Goal: Transaction & Acquisition: Purchase product/service

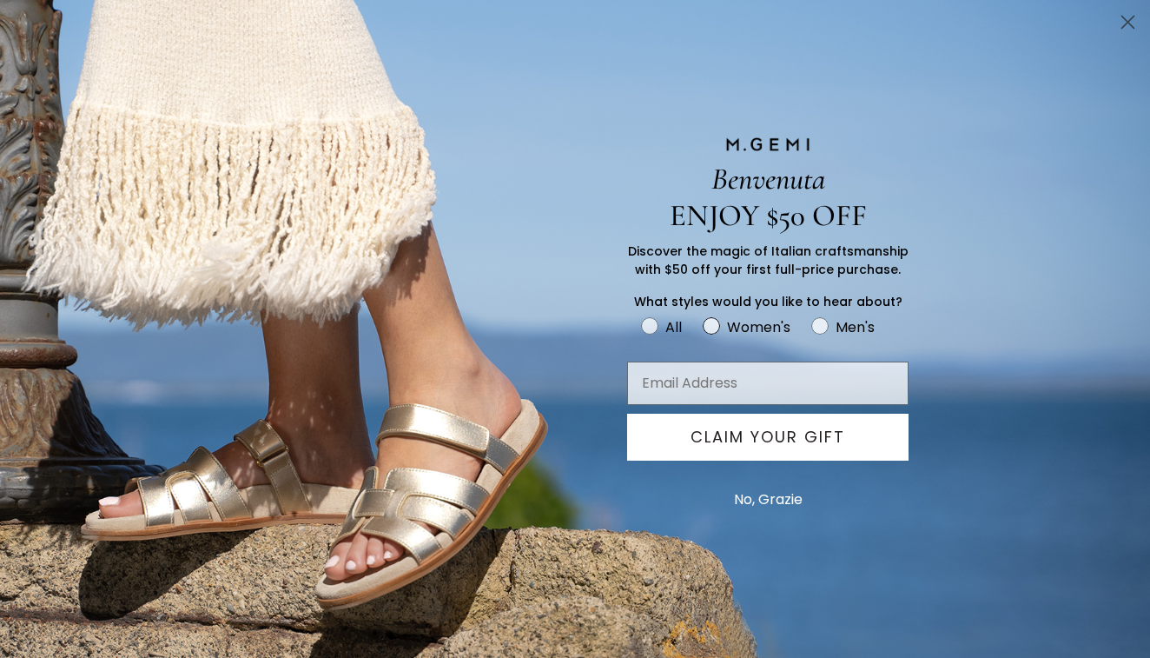
click at [712, 326] on circle "FULLSCREEN Form" at bounding box center [711, 326] width 17 height 17
click at [641, 315] on input "Women's" at bounding box center [640, 315] width 1 height 1
radio input "true"
click at [665, 395] on input "Email Address" at bounding box center [767, 382] width 281 height 43
type input "[EMAIL_ADDRESS][DOMAIN_NAME]"
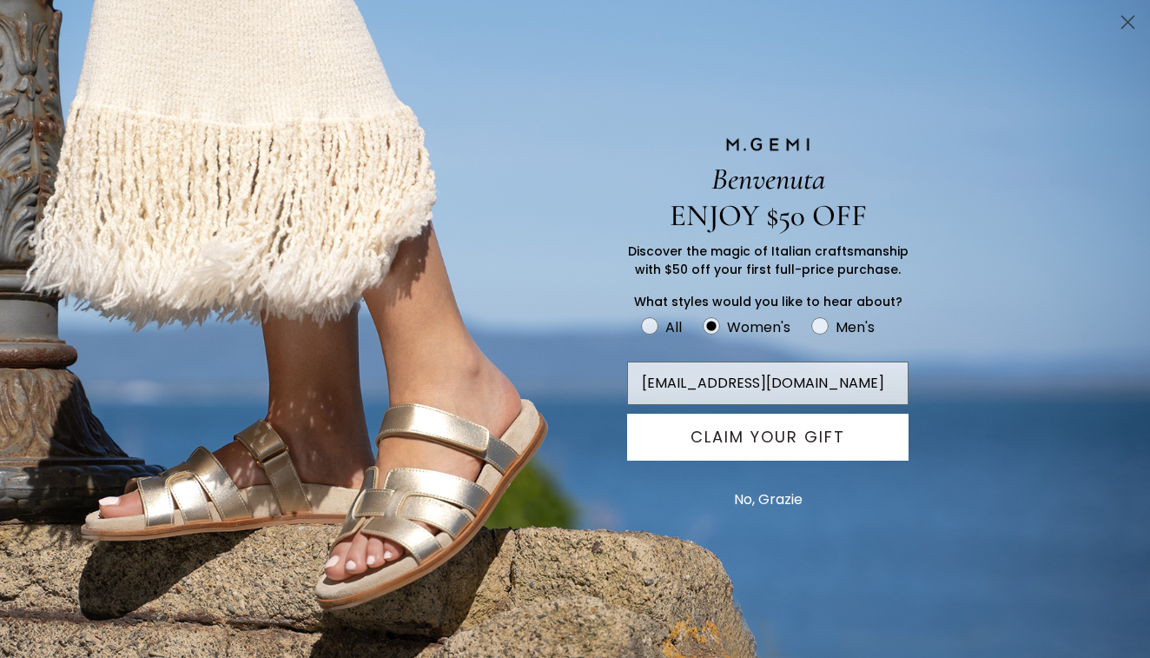
click at [711, 443] on button "CLAIM YOUR GIFT" at bounding box center [767, 437] width 281 height 47
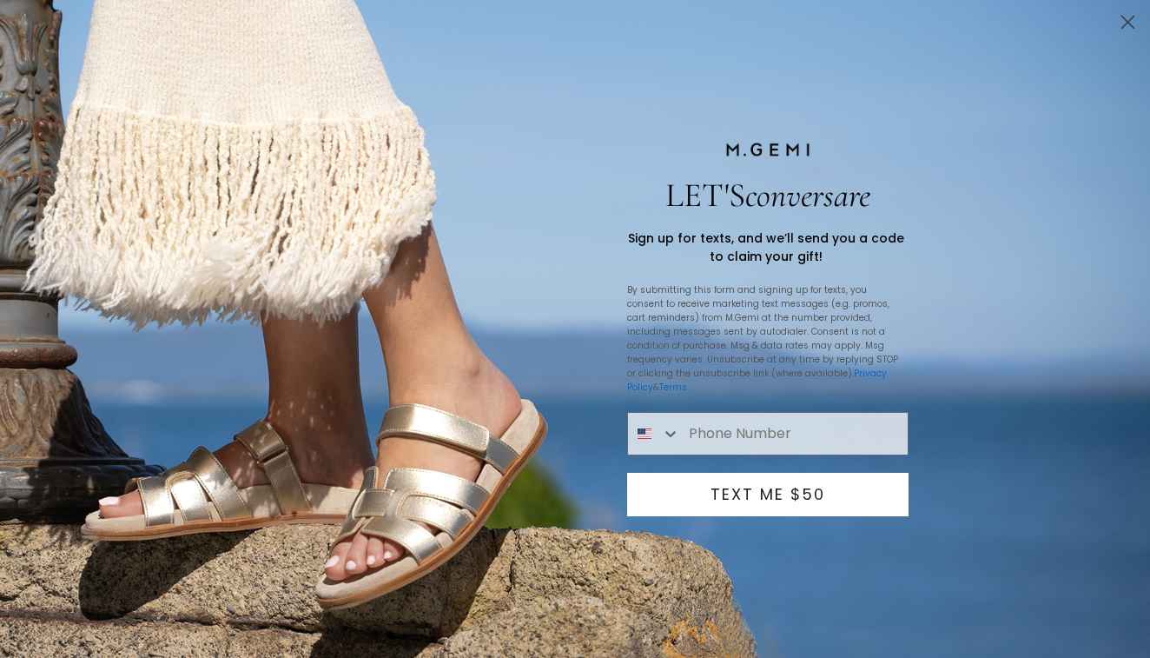
click at [1129, 23] on icon "Close dialog" at bounding box center [1128, 23] width 12 height 12
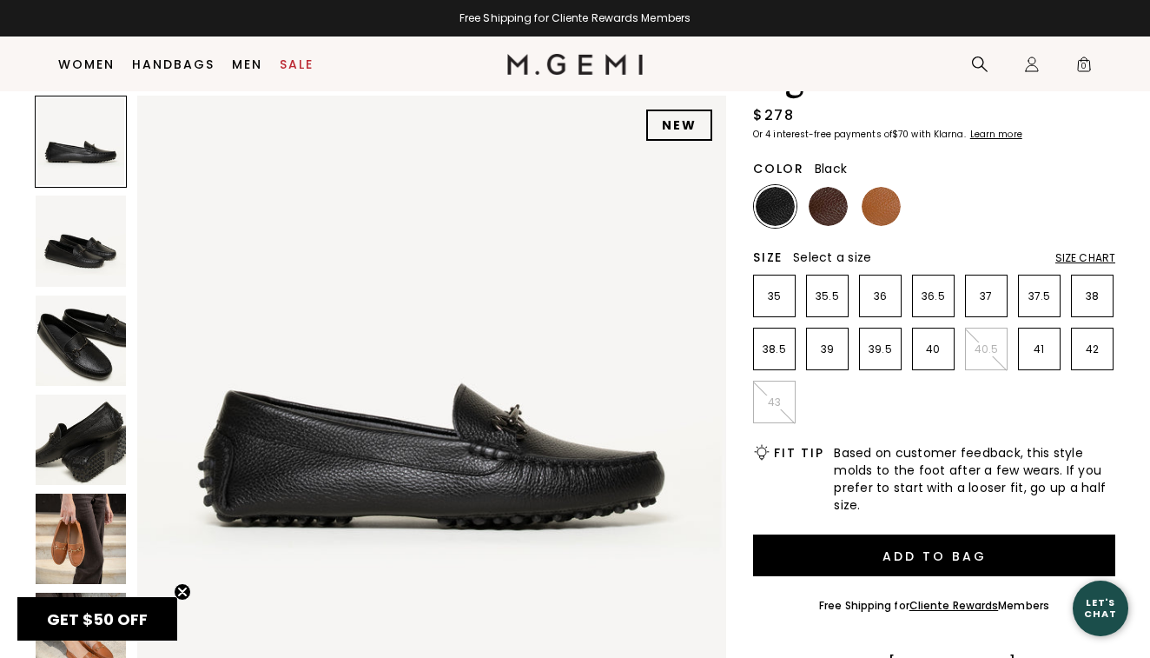
scroll to position [152, 0]
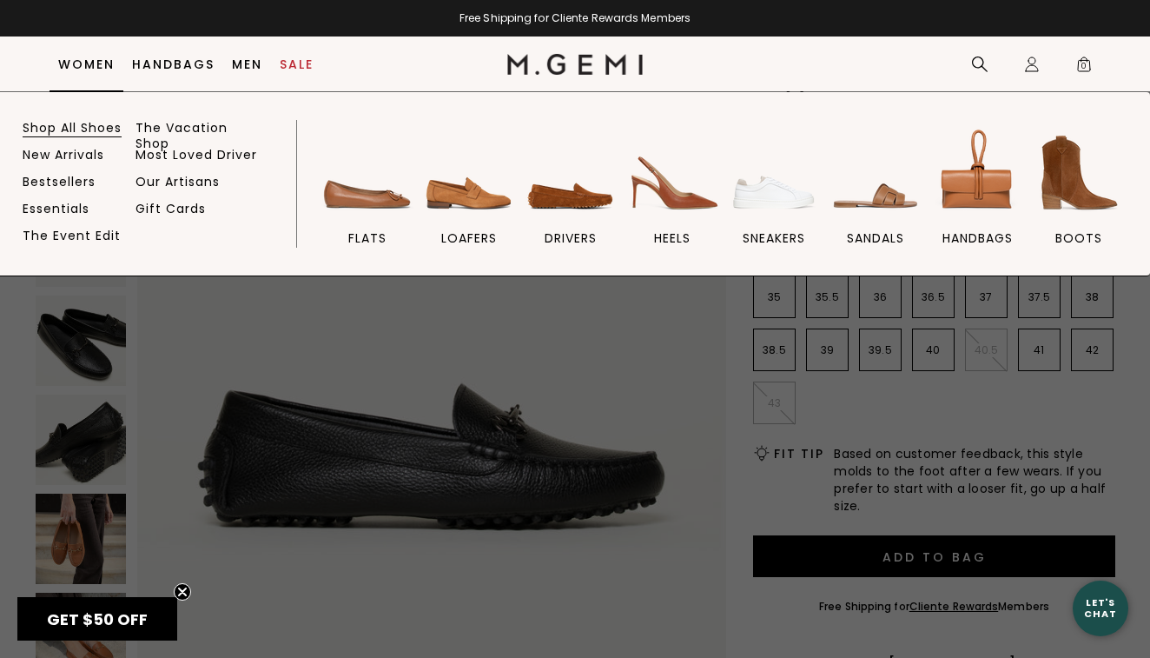
click at [77, 130] on link "Shop All Shoes" at bounding box center [72, 128] width 99 height 16
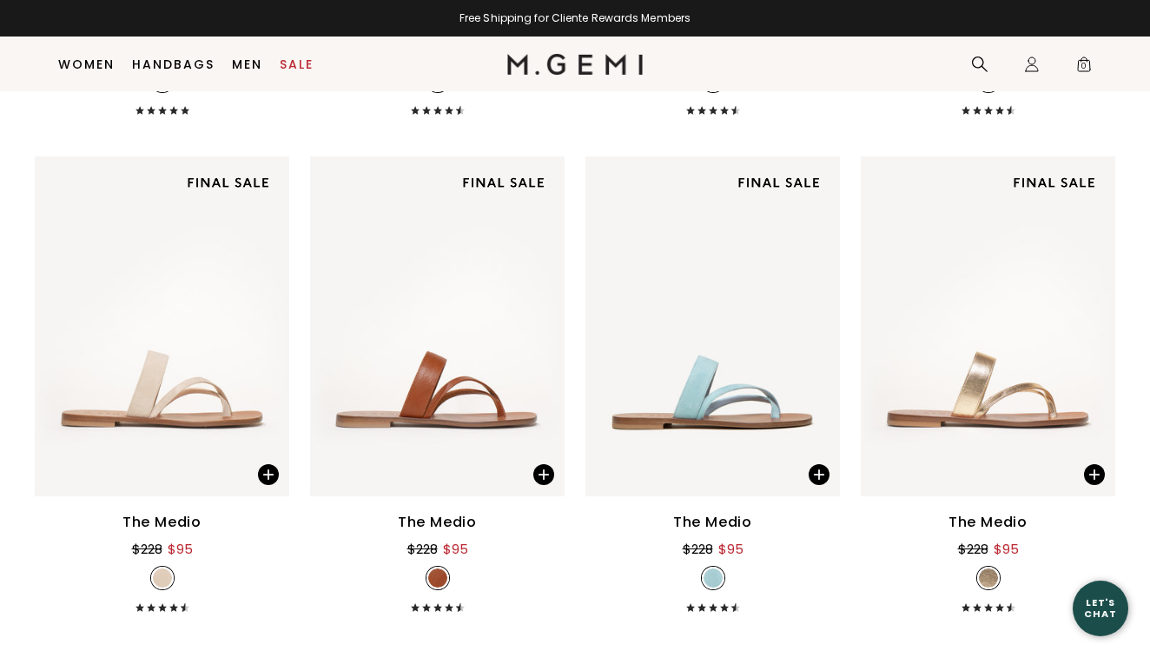
scroll to position [4143, 0]
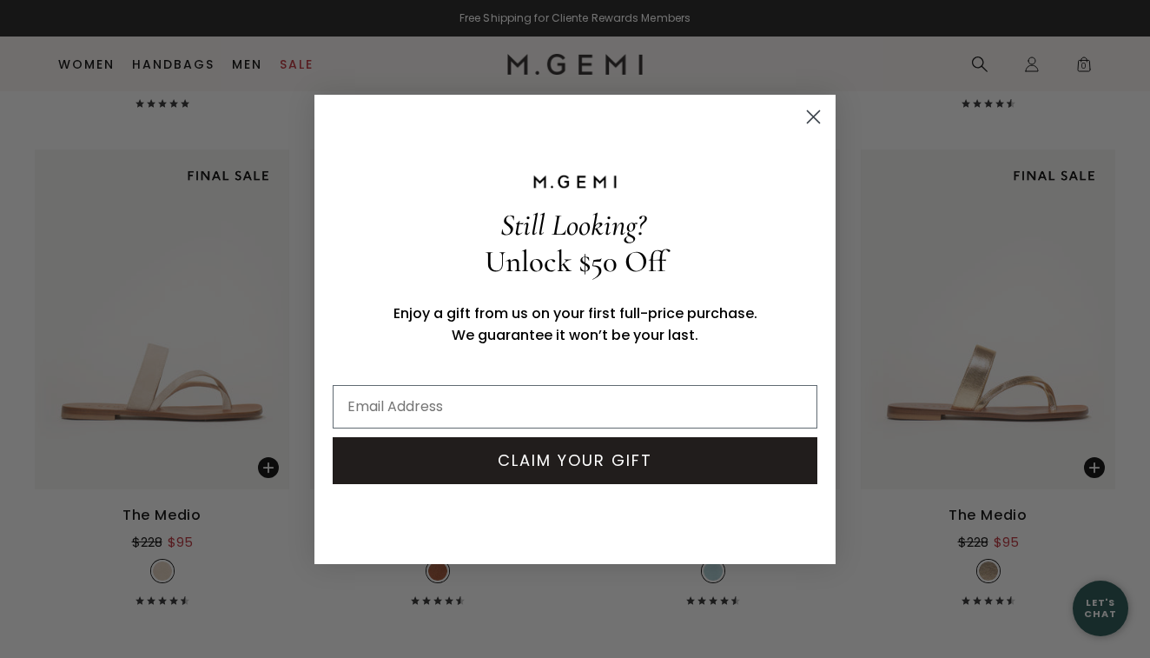
click at [813, 116] on icon "Close dialog" at bounding box center [814, 116] width 12 height 12
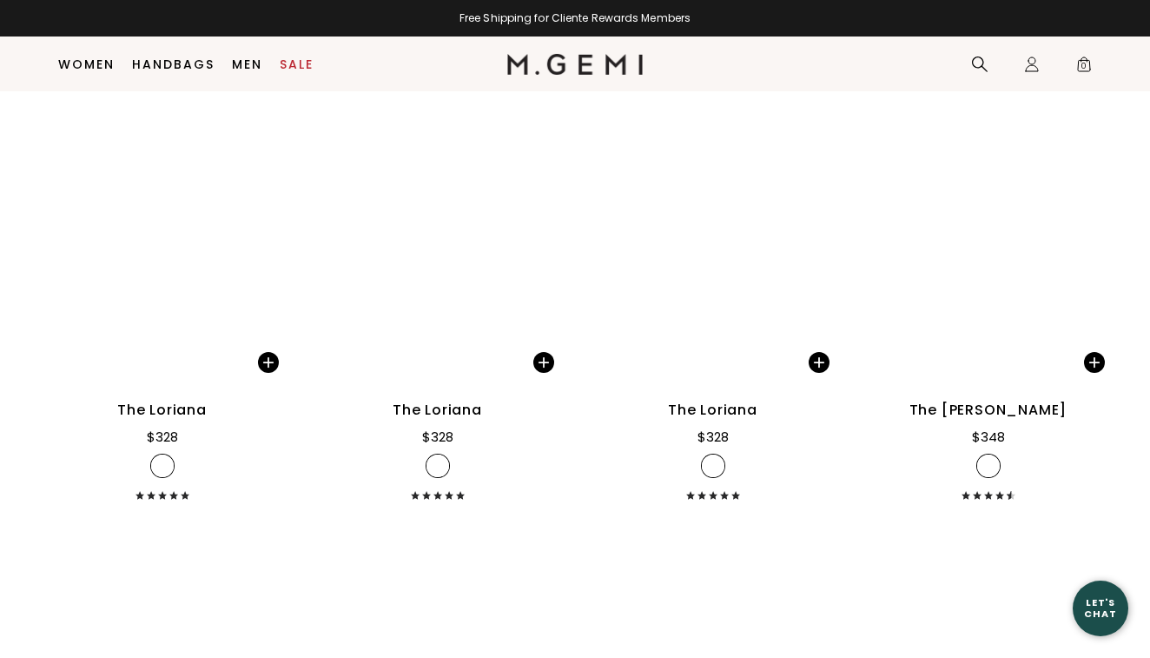
scroll to position [11710, 0]
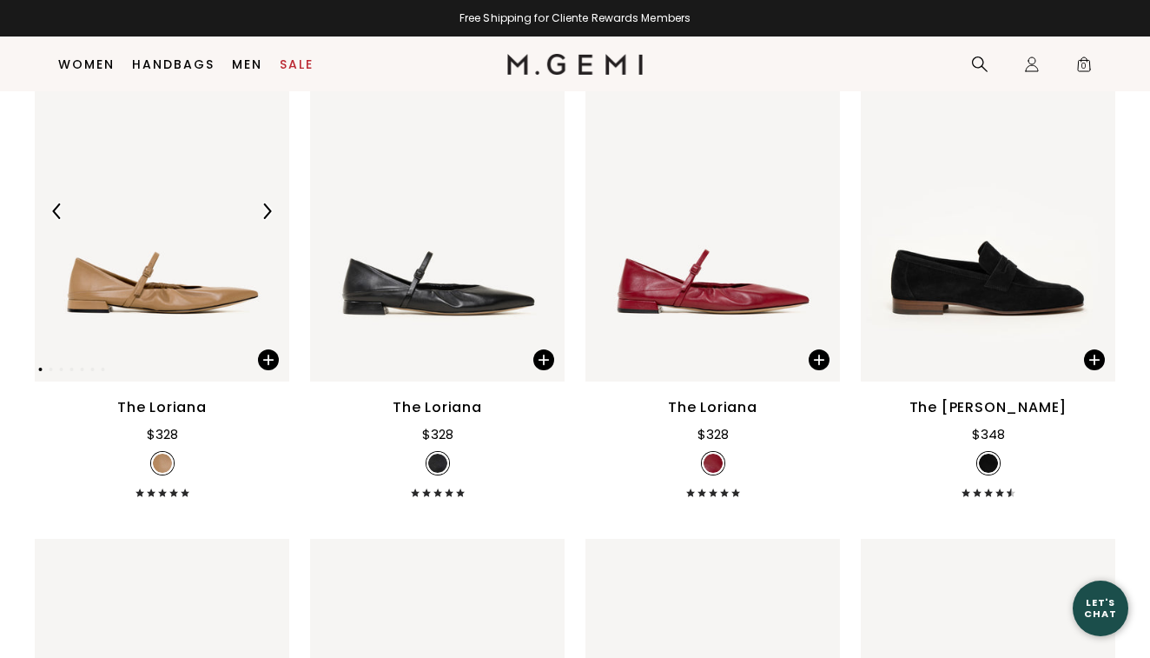
click at [184, 330] on img at bounding box center [162, 212] width 255 height 340
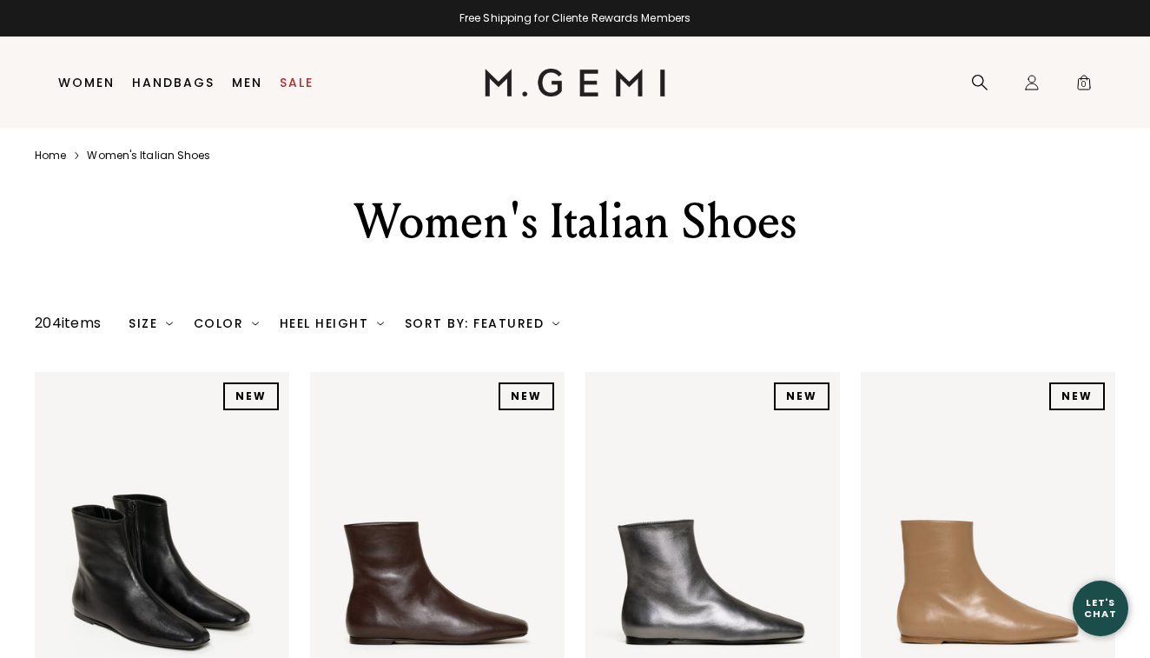
scroll to position [0, 0]
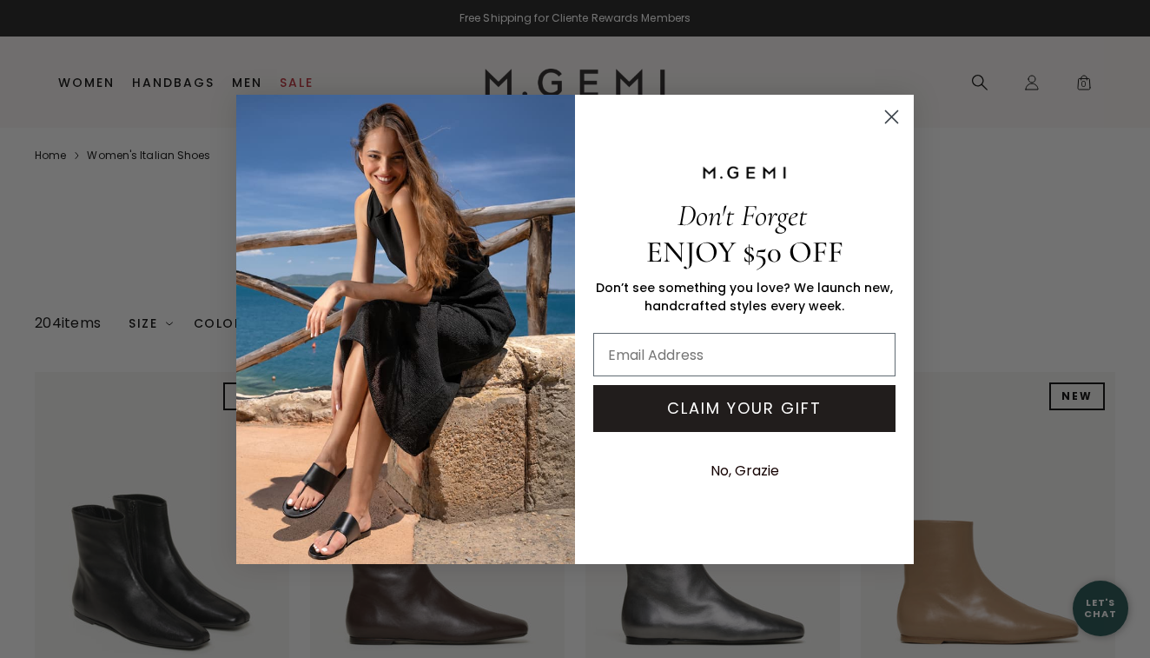
type input "[EMAIL_ADDRESS][DOMAIN_NAME]"
click at [690, 412] on button "CLAIM YOUR GIFT" at bounding box center [744, 408] width 302 height 47
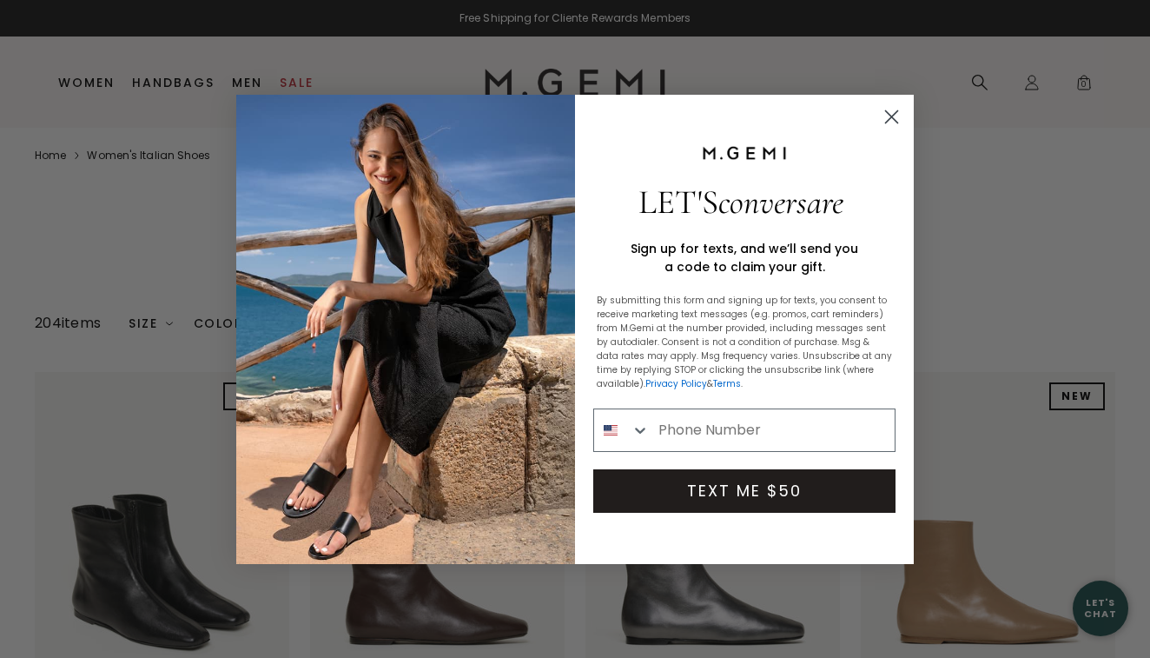
click at [891, 110] on circle "Close dialog" at bounding box center [891, 116] width 29 height 29
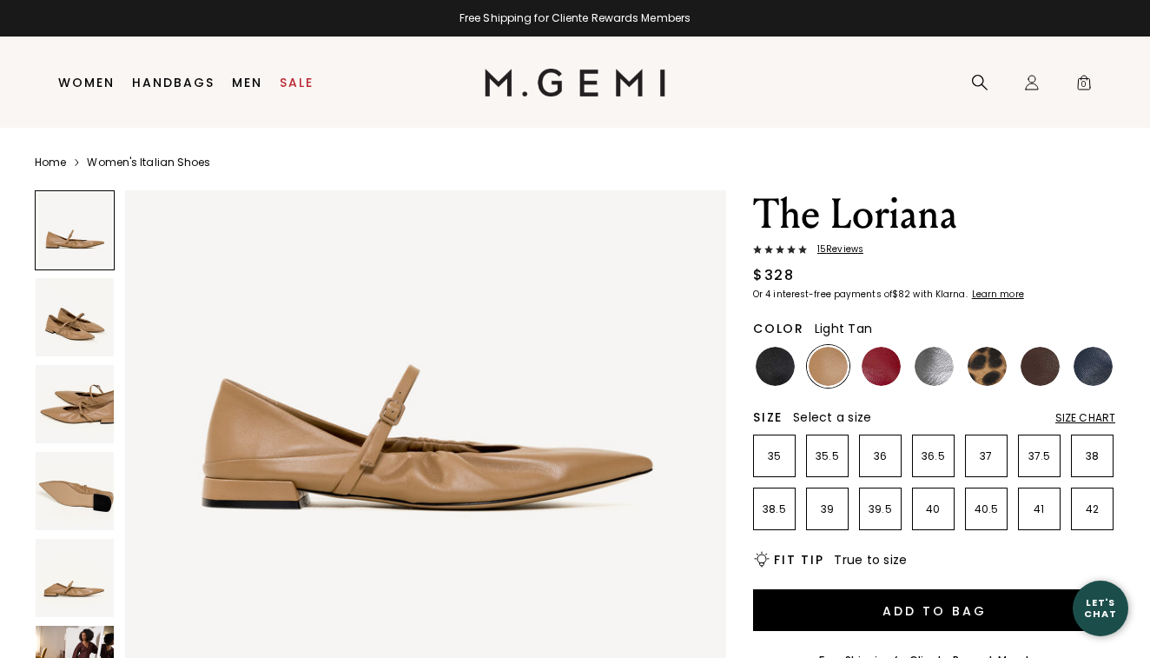
scroll to position [122, 0]
click at [90, 496] on img at bounding box center [75, 491] width 78 height 78
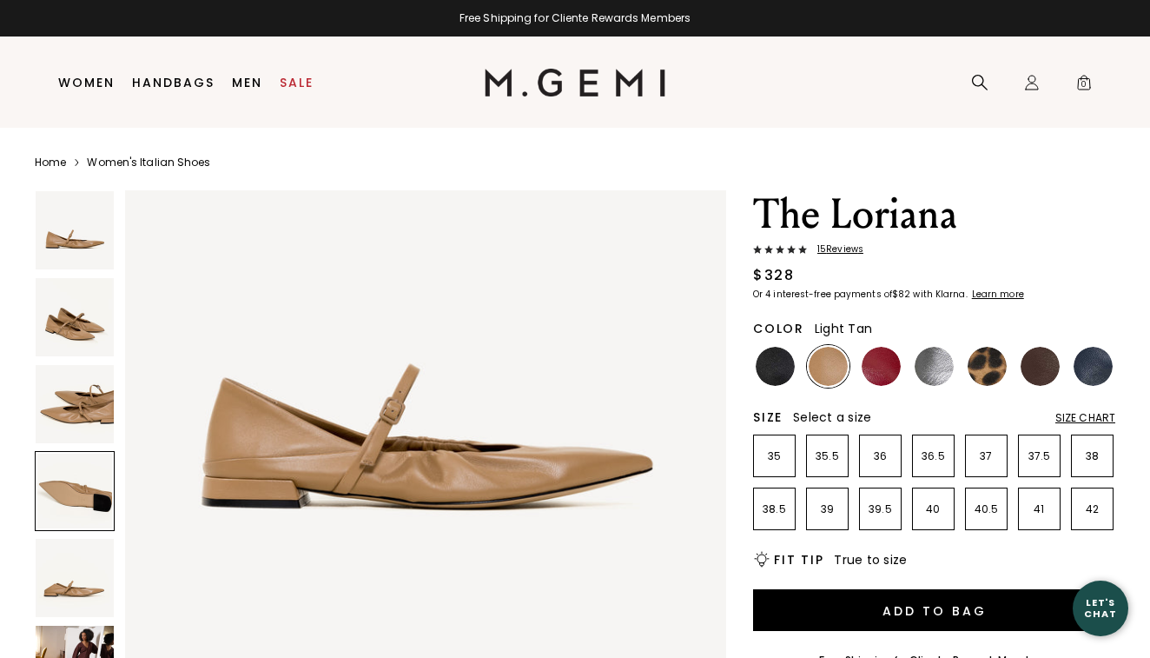
scroll to position [1856, 0]
